Goal: Transaction & Acquisition: Download file/media

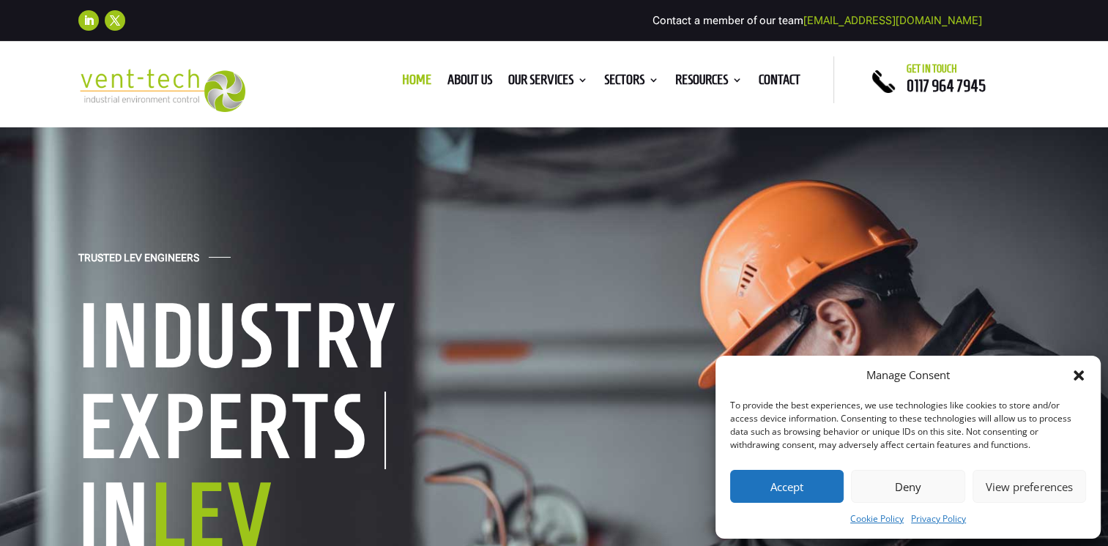
click at [1082, 374] on icon "Close dialog" at bounding box center [1079, 376] width 10 height 10
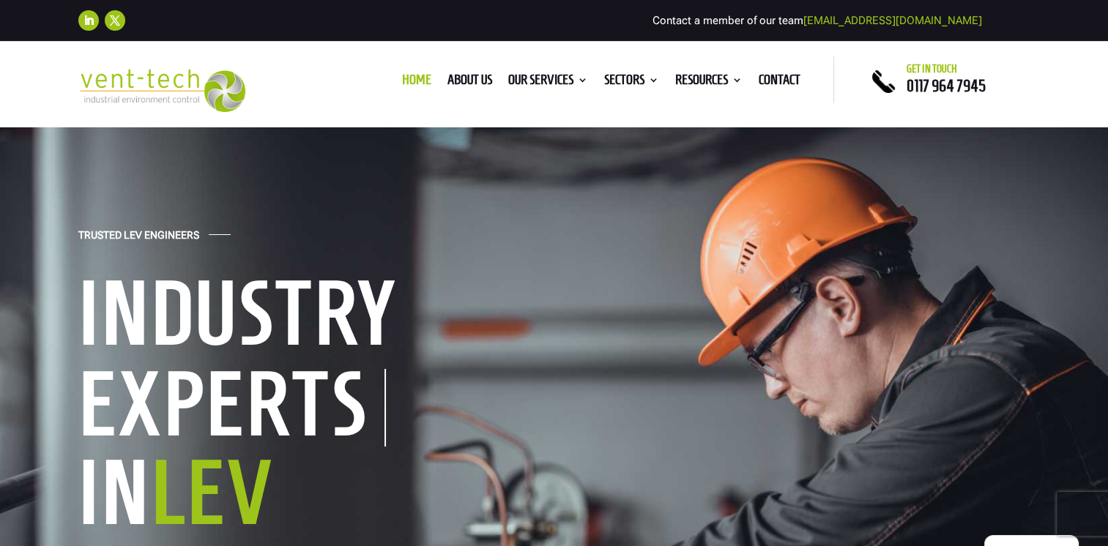
scroll to position [23, 0]
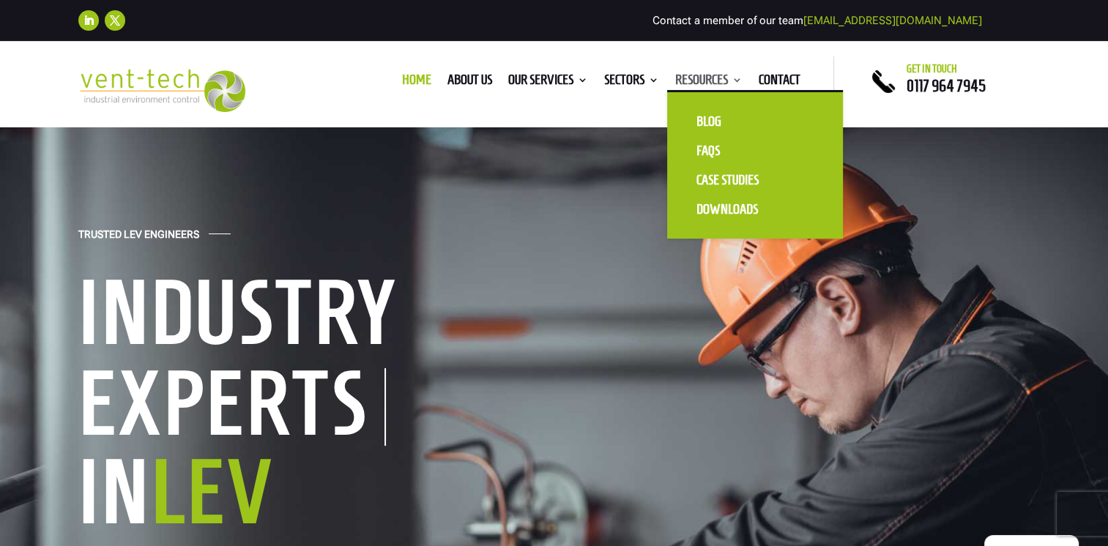
click at [703, 80] on link "Resources" at bounding box center [708, 83] width 67 height 16
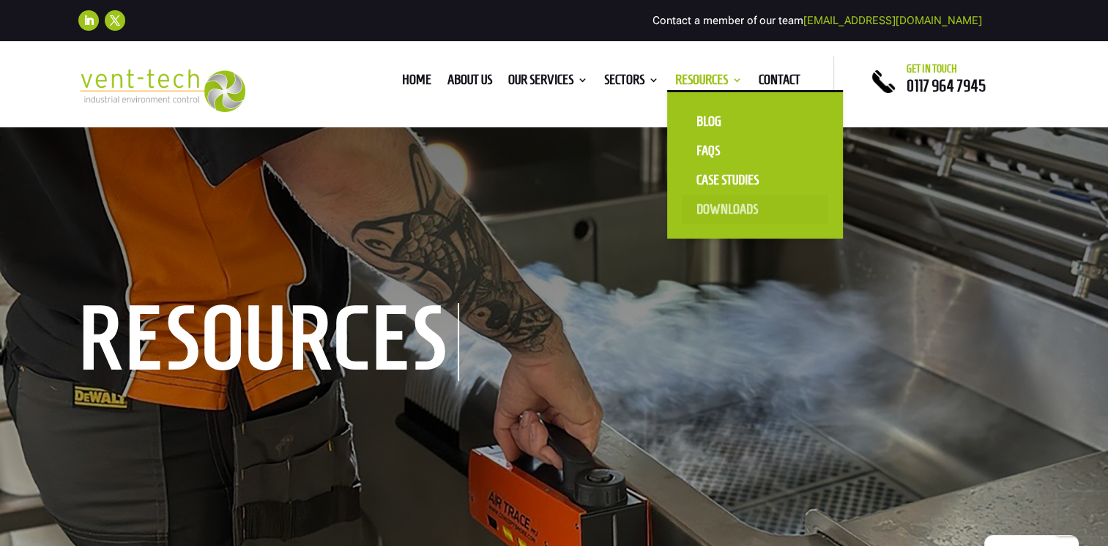
click at [714, 207] on link "Downloads" at bounding box center [755, 209] width 146 height 29
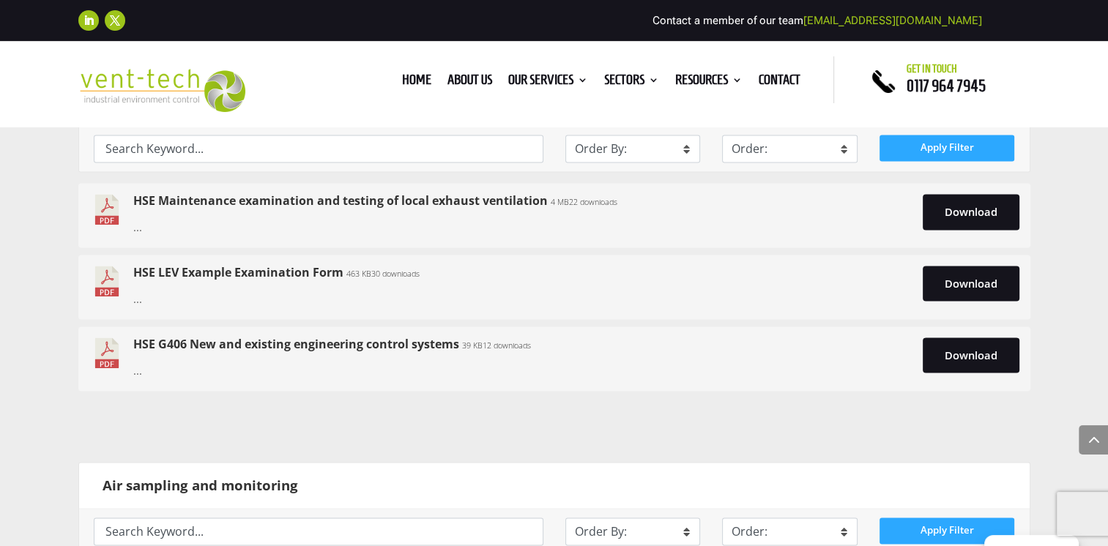
scroll to position [2098, 0]
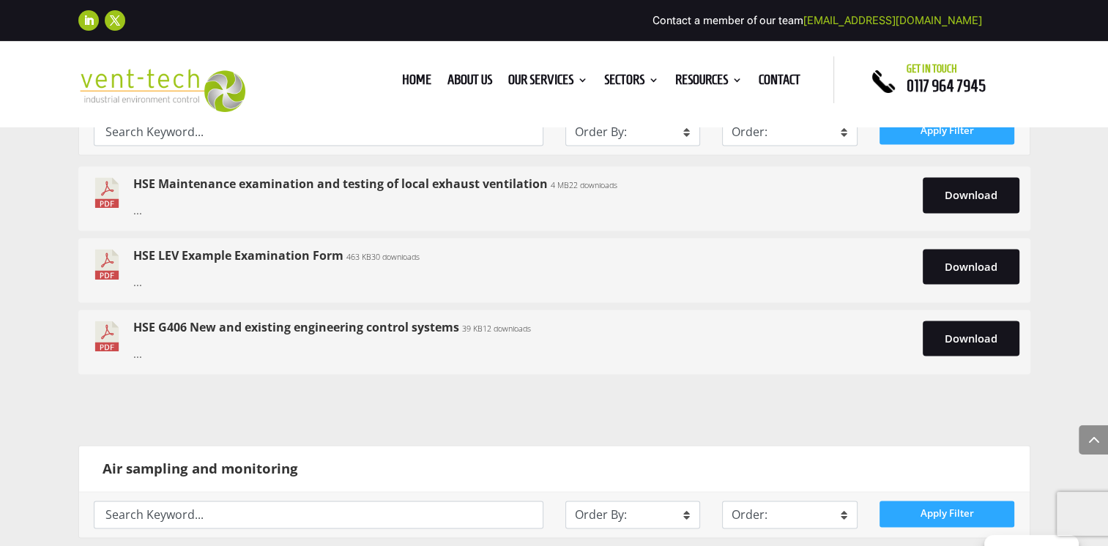
click at [179, 255] on link "HSE LEV Example Examination Form" at bounding box center [238, 256] width 210 height 16
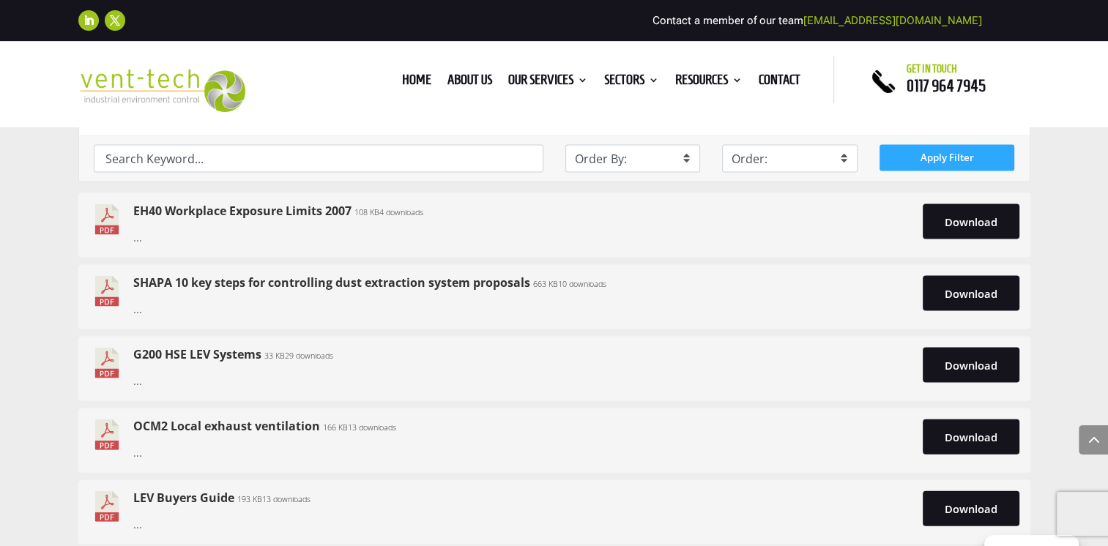
scroll to position [3077, 0]
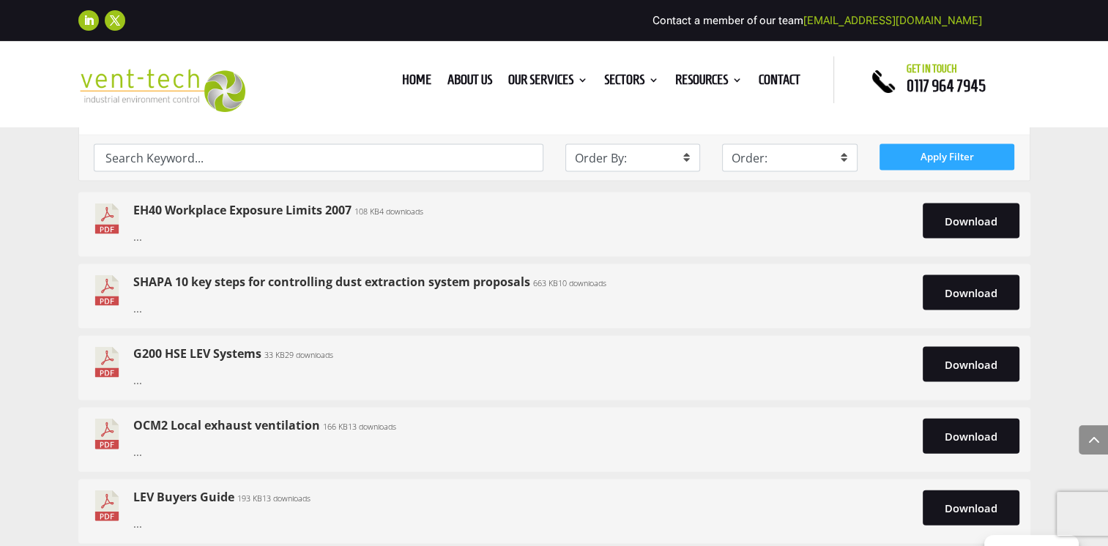
click at [191, 280] on link "SHAPA 10 key steps for controlling dust extraction system proposals" at bounding box center [331, 282] width 397 height 16
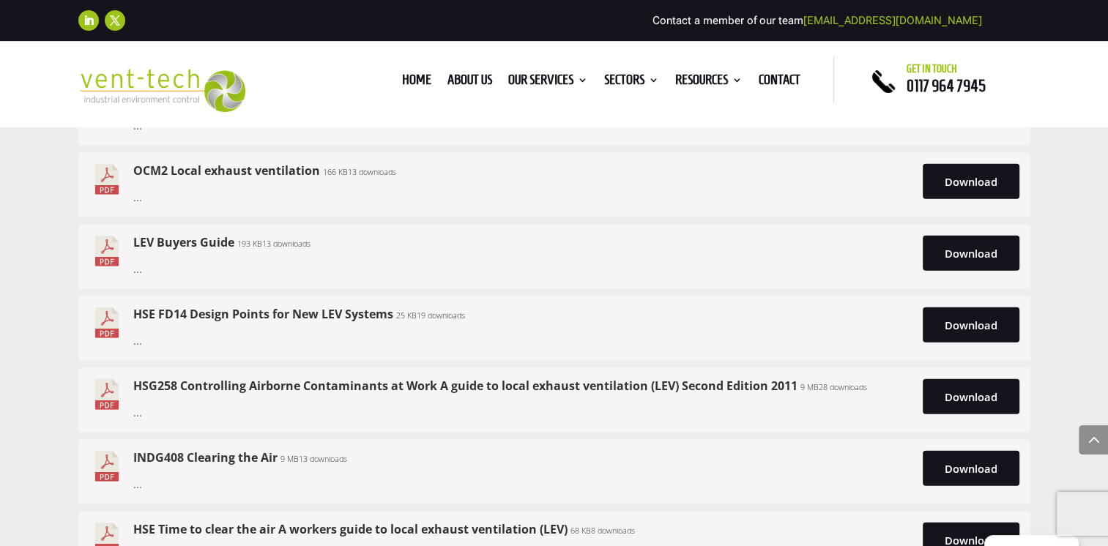
scroll to position [3336, 0]
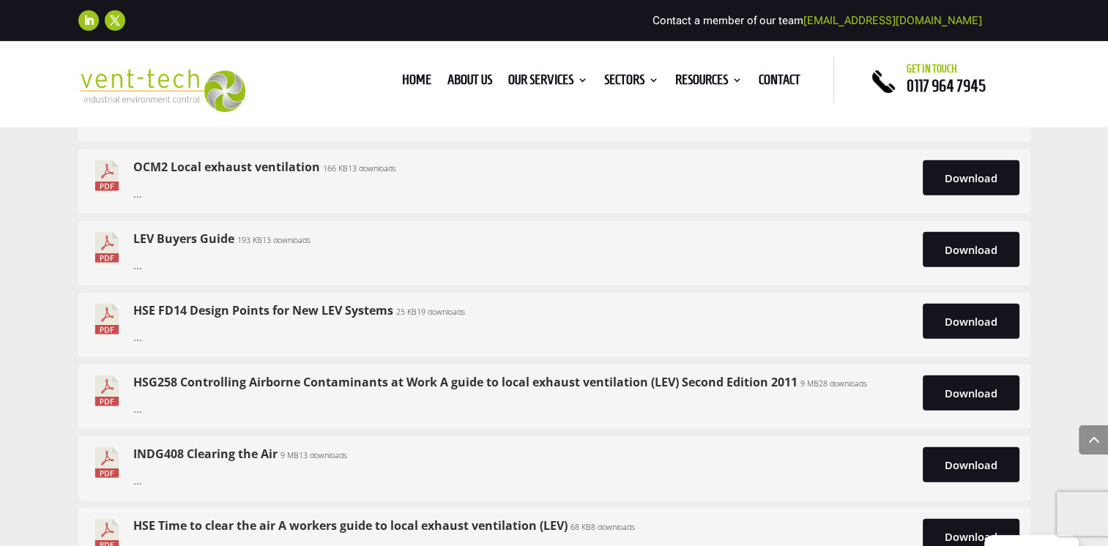
click at [234, 306] on link "HSE FD14 Design Points for New LEV Systems" at bounding box center [263, 310] width 260 height 16
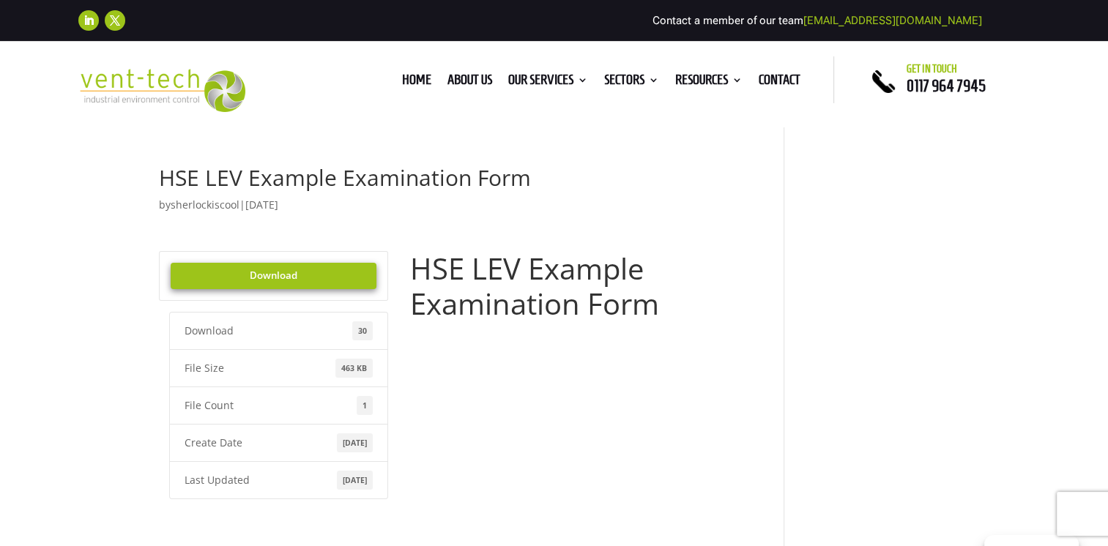
click at [268, 277] on link "Download" at bounding box center [274, 276] width 207 height 26
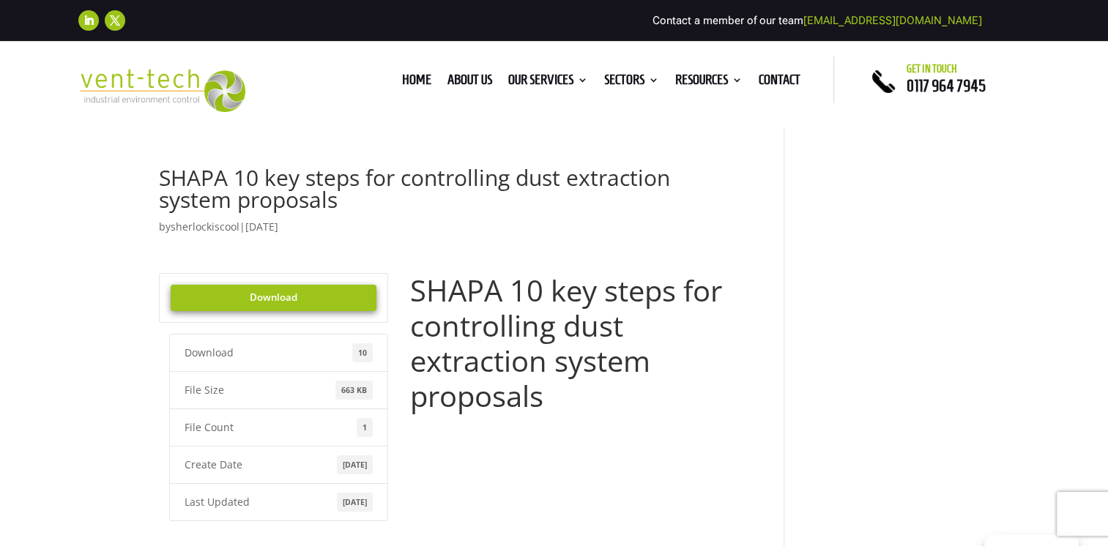
click at [279, 296] on link "Download" at bounding box center [274, 298] width 207 height 26
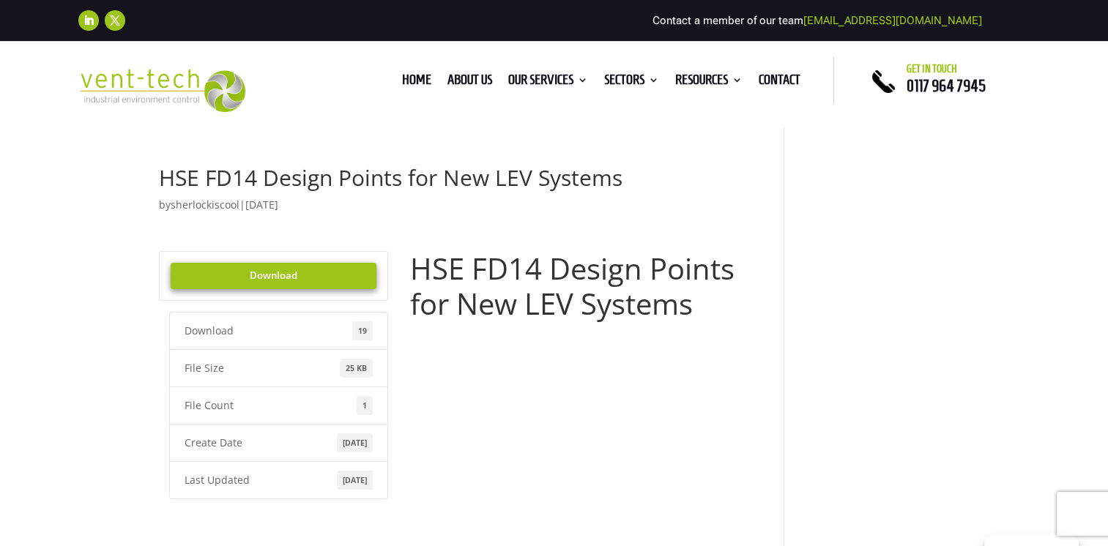
click at [222, 280] on link "Download" at bounding box center [274, 276] width 207 height 26
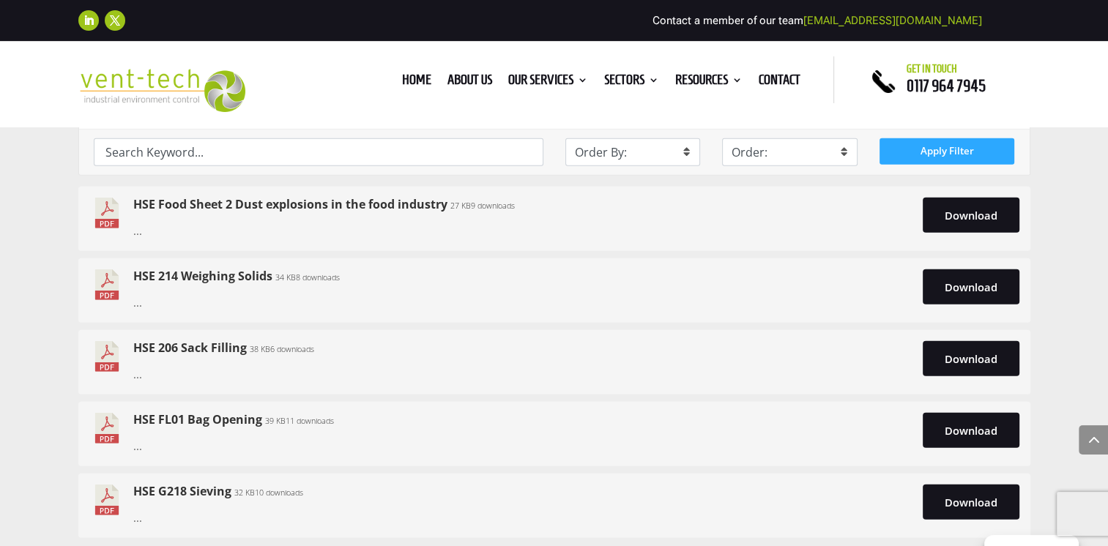
scroll to position [3911, 0]
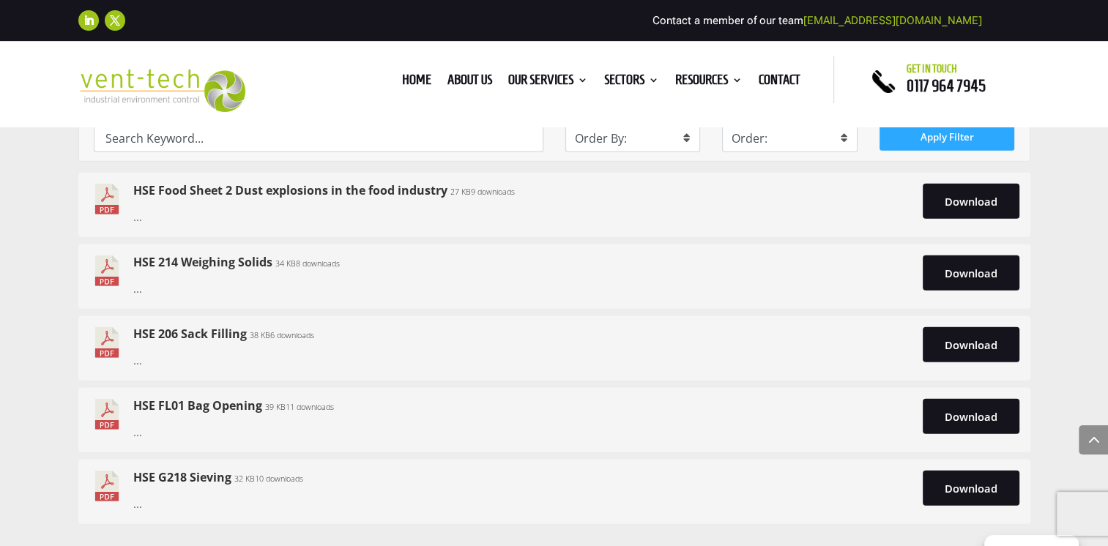
click at [243, 408] on link "HSE FL01 Bag Opening" at bounding box center [197, 406] width 129 height 16
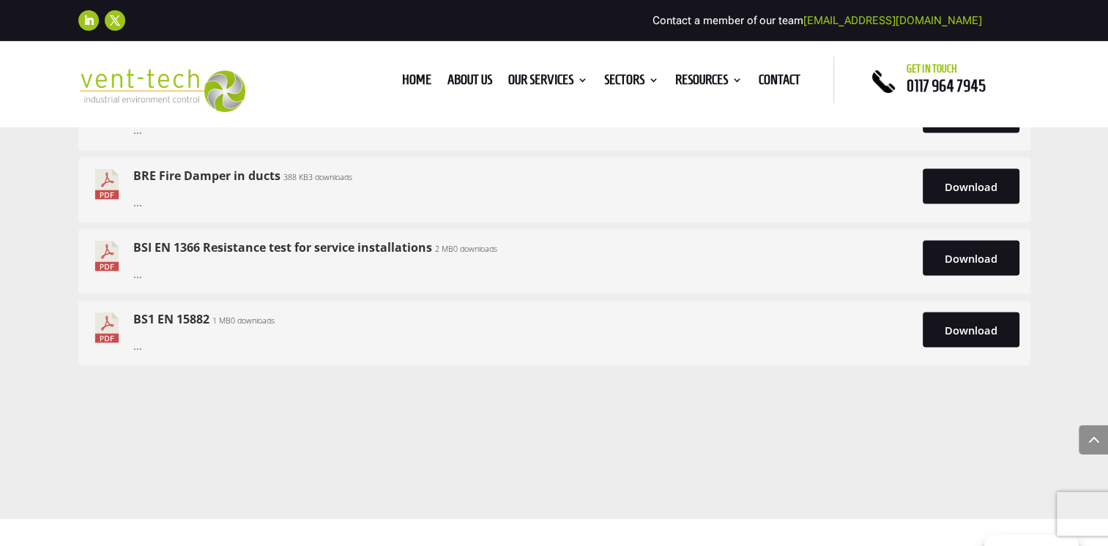
scroll to position [8174, 0]
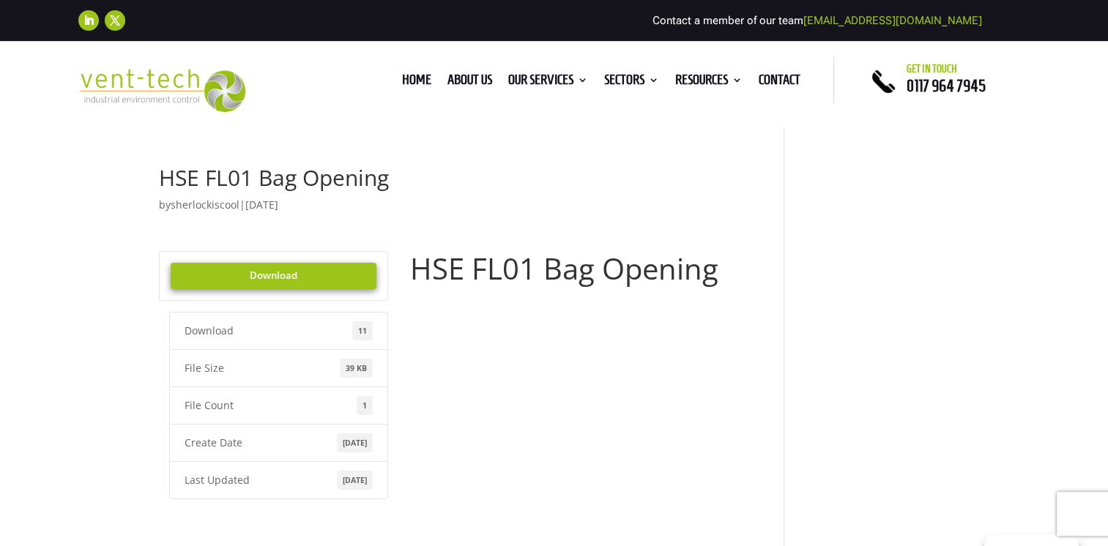
click at [261, 275] on link "Download" at bounding box center [274, 276] width 207 height 26
